Goal: Transaction & Acquisition: Purchase product/service

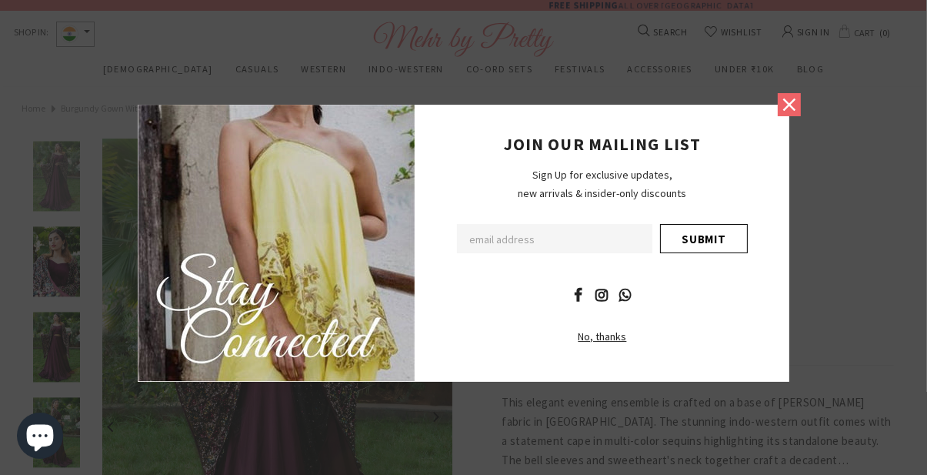
click at [793, 115] on icon at bounding box center [789, 105] width 20 height 20
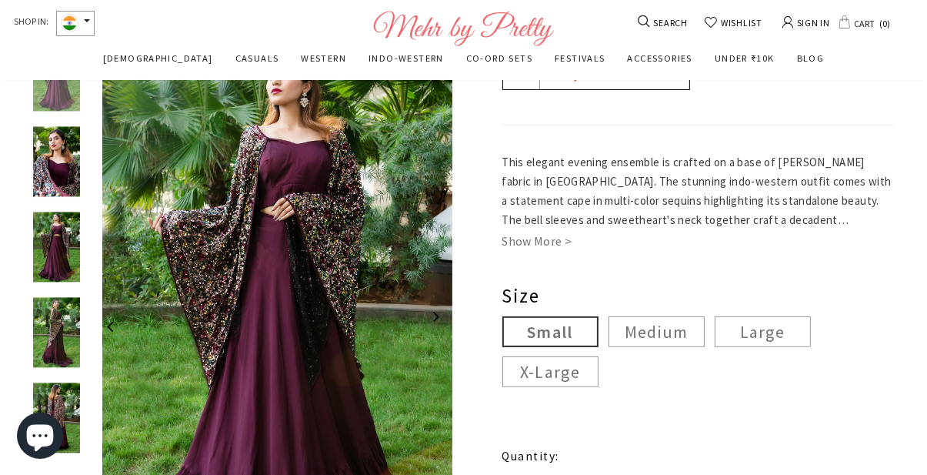
scroll to position [247, 0]
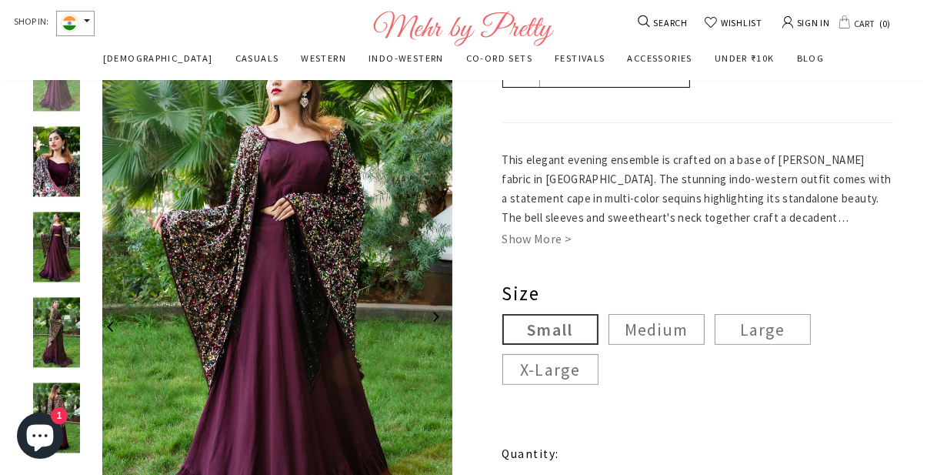
click at [58, 335] on img at bounding box center [56, 332] width 54 height 70
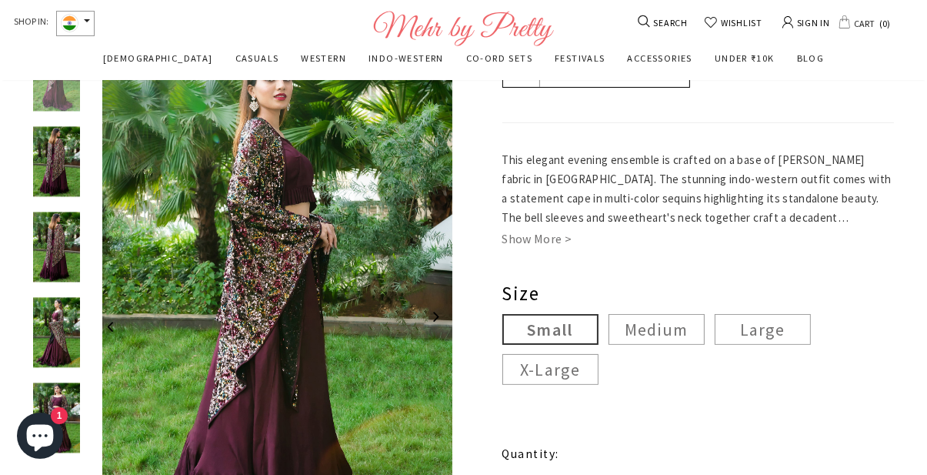
click at [50, 396] on img at bounding box center [56, 417] width 54 height 70
